Goal: Navigation & Orientation: Find specific page/section

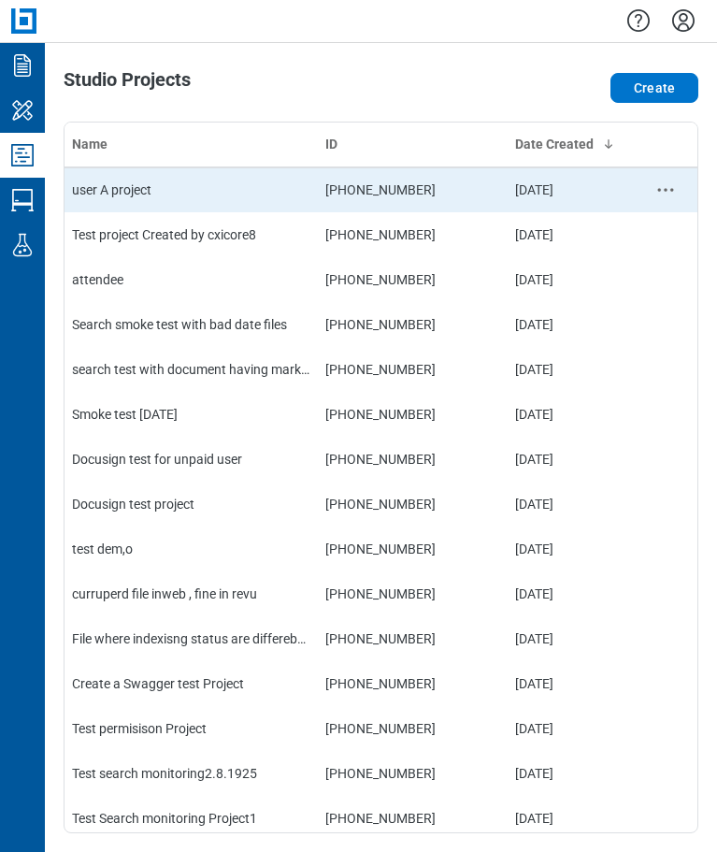
click at [191, 186] on td "user A project" at bounding box center [191, 189] width 253 height 45
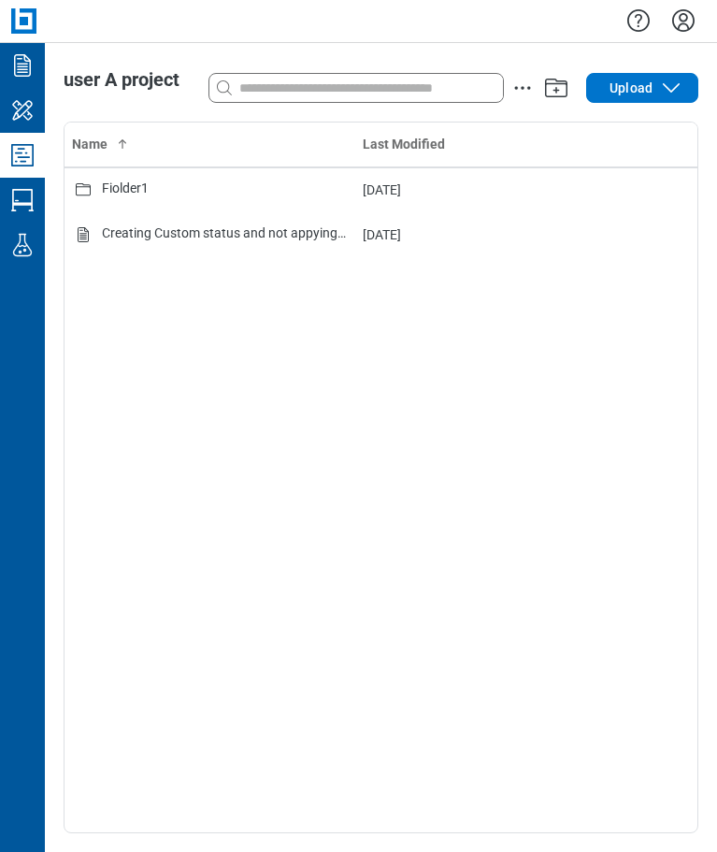
click at [22, 159] on icon "Studio Projects" at bounding box center [22, 155] width 30 height 30
